Goal: Task Accomplishment & Management: Manage account settings

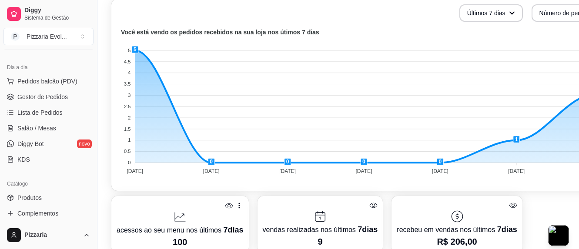
scroll to position [261, 0]
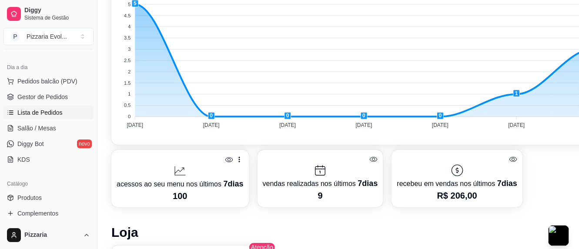
click at [57, 113] on span "Lista de Pedidos" at bounding box center [39, 112] width 45 height 9
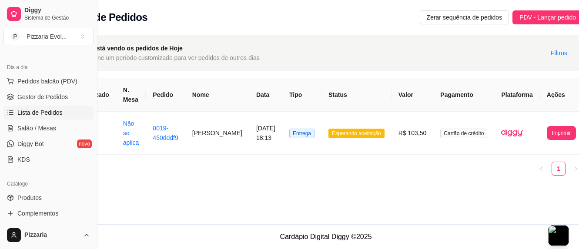
scroll to position [0, 49]
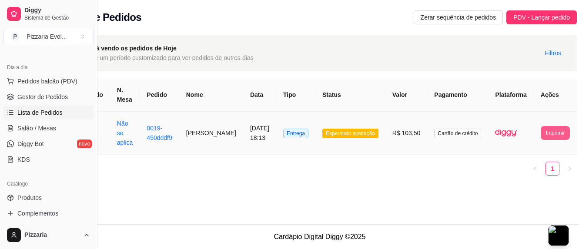
click at [541, 131] on button "Imprimir" at bounding box center [555, 133] width 29 height 14
click at [533, 173] on button "IMPRESSORA" at bounding box center [534, 172] width 47 height 14
click at [56, 99] on span "Gestor de Pedidos" at bounding box center [42, 97] width 50 height 9
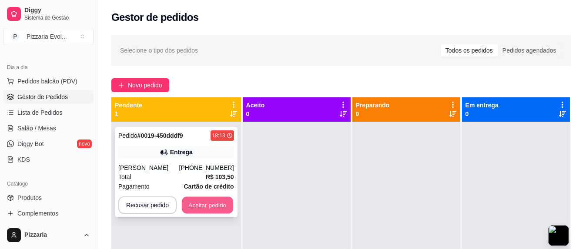
click at [211, 208] on button "Aceitar pedido" at bounding box center [207, 205] width 51 height 17
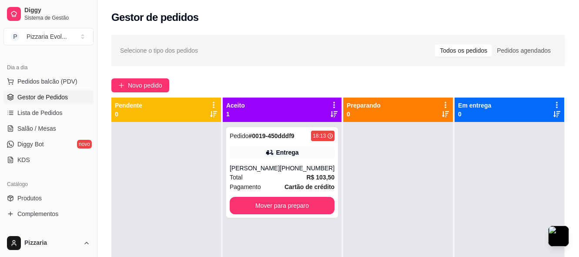
click at [42, 97] on span "Gestor de Pedidos" at bounding box center [42, 97] width 50 height 9
click at [249, 213] on button "Mover para preparo" at bounding box center [282, 205] width 105 height 17
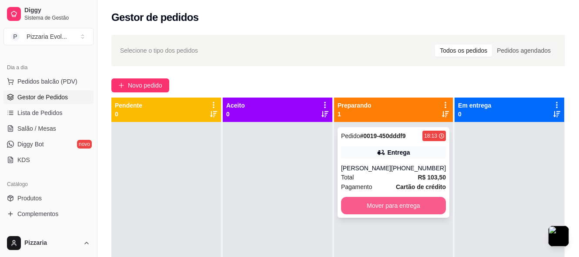
click at [374, 214] on button "Mover para entrega" at bounding box center [393, 205] width 105 height 17
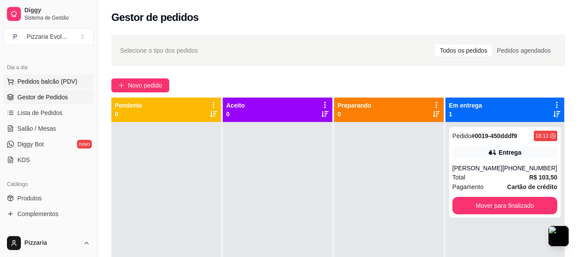
click at [37, 82] on span "Pedidos balcão (PDV)" at bounding box center [47, 81] width 60 height 9
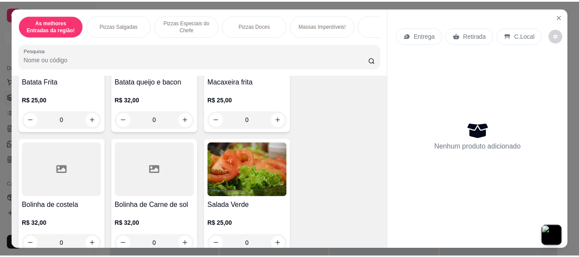
scroll to position [130, 0]
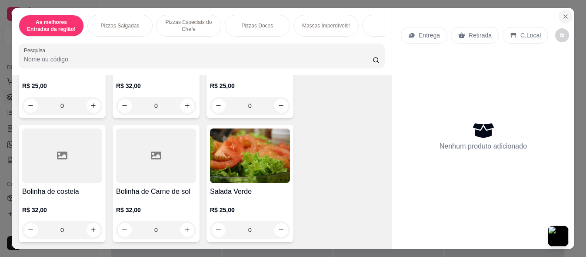
click at [562, 13] on icon "Close" at bounding box center [565, 16] width 7 height 7
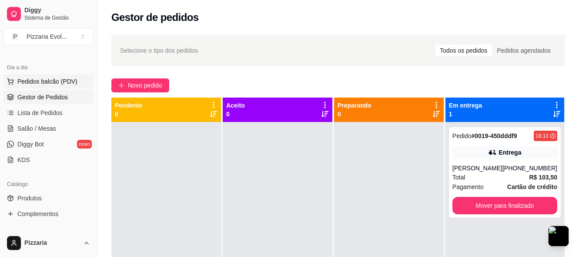
click at [49, 83] on span "Pedidos balcão (PDV)" at bounding box center [47, 81] width 60 height 9
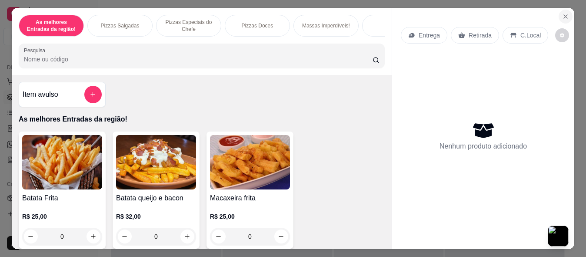
click at [564, 13] on icon "Close" at bounding box center [565, 16] width 7 height 7
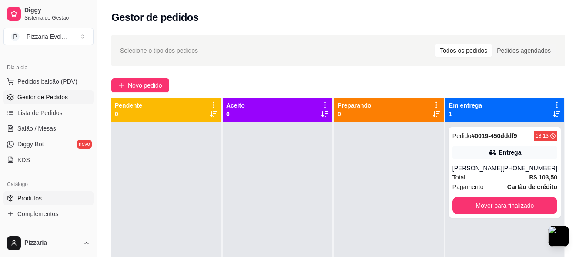
click at [32, 200] on span "Produtos" at bounding box center [29, 198] width 24 height 9
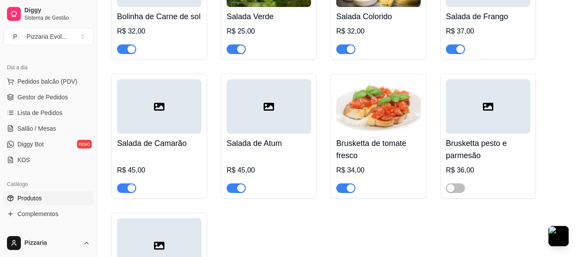
scroll to position [304, 0]
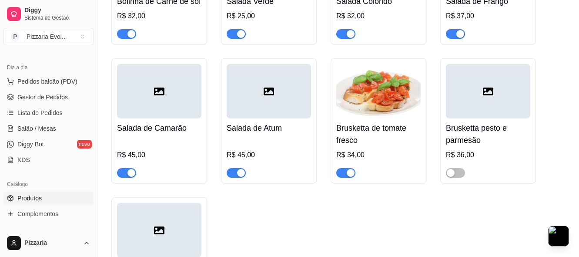
click at [234, 172] on span "button" at bounding box center [236, 173] width 19 height 10
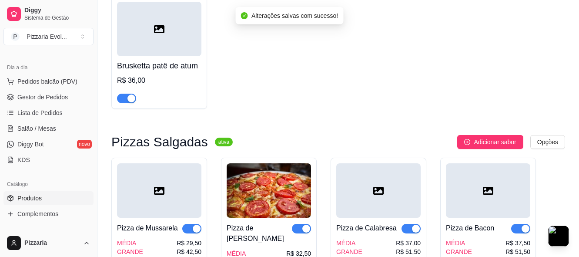
scroll to position [522, 0]
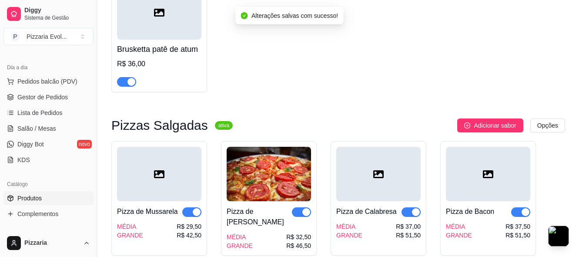
click at [133, 85] on div "button" at bounding box center [131, 82] width 8 height 8
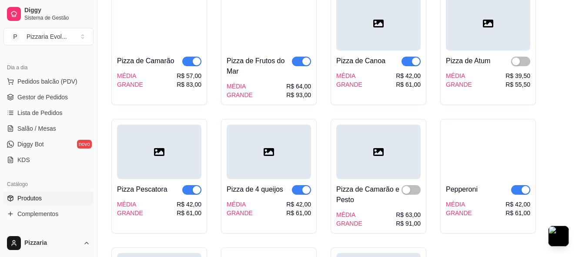
scroll to position [1348, 0]
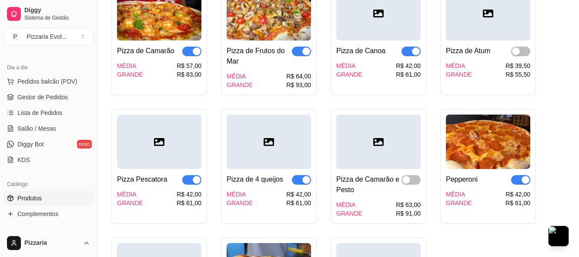
click at [199, 176] on div "button" at bounding box center [197, 180] width 8 height 8
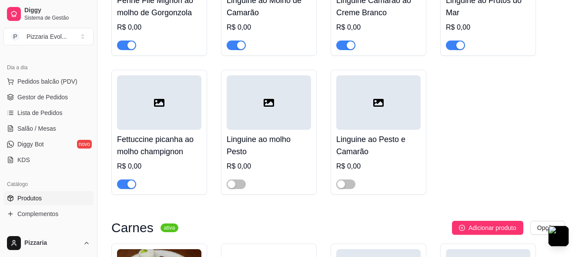
scroll to position [2392, 0]
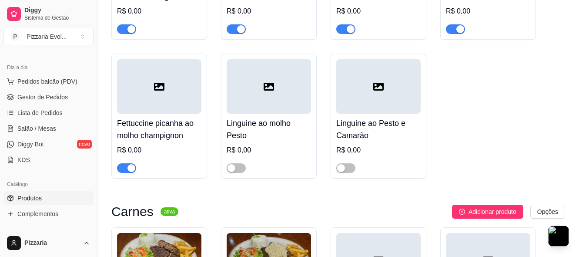
click at [136, 155] on div at bounding box center [159, 163] width 84 height 17
click at [133, 164] on div "button" at bounding box center [131, 168] width 8 height 8
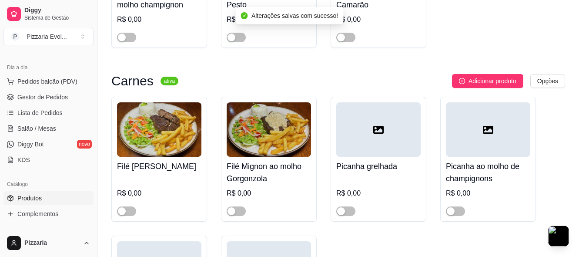
scroll to position [2566, 0]
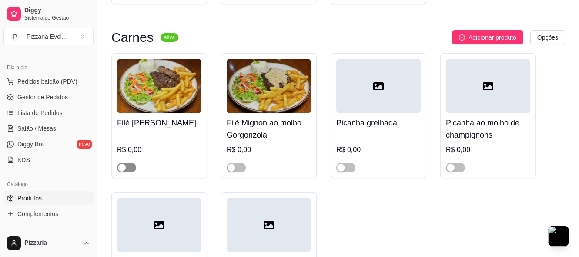
click at [121, 164] on div "button" at bounding box center [122, 168] width 8 height 8
click at [234, 164] on div "button" at bounding box center [231, 168] width 8 height 8
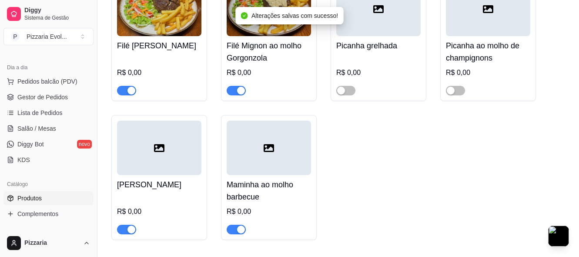
scroll to position [2653, 0]
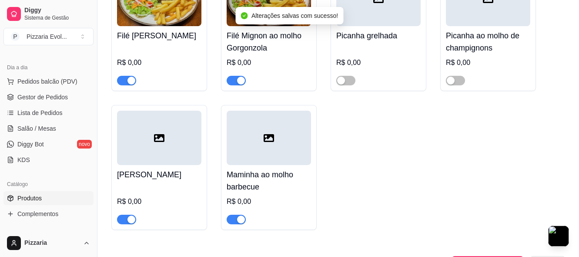
click at [239, 215] on div "button" at bounding box center [241, 219] width 8 height 8
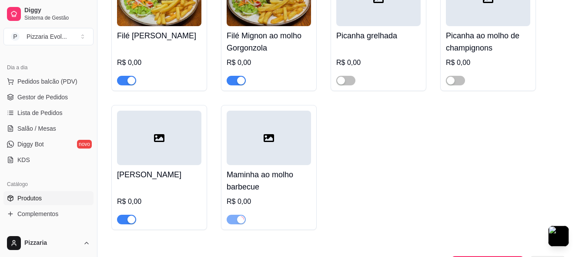
click at [133, 215] on div "button" at bounding box center [131, 219] width 8 height 8
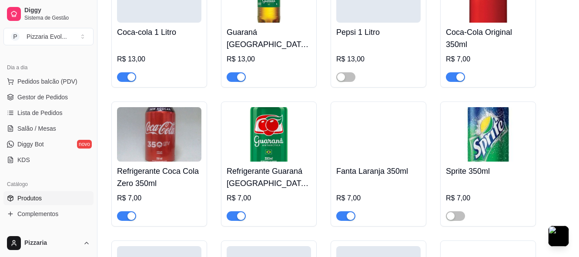
scroll to position [3305, 0]
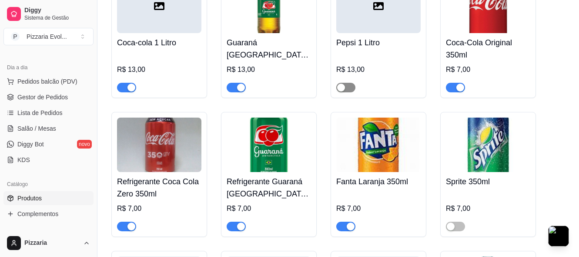
click at [341, 83] on div "button" at bounding box center [341, 87] width 8 height 8
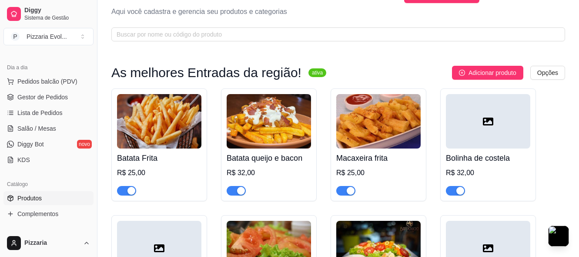
scroll to position [0, 0]
